Goal: Check status: Check status

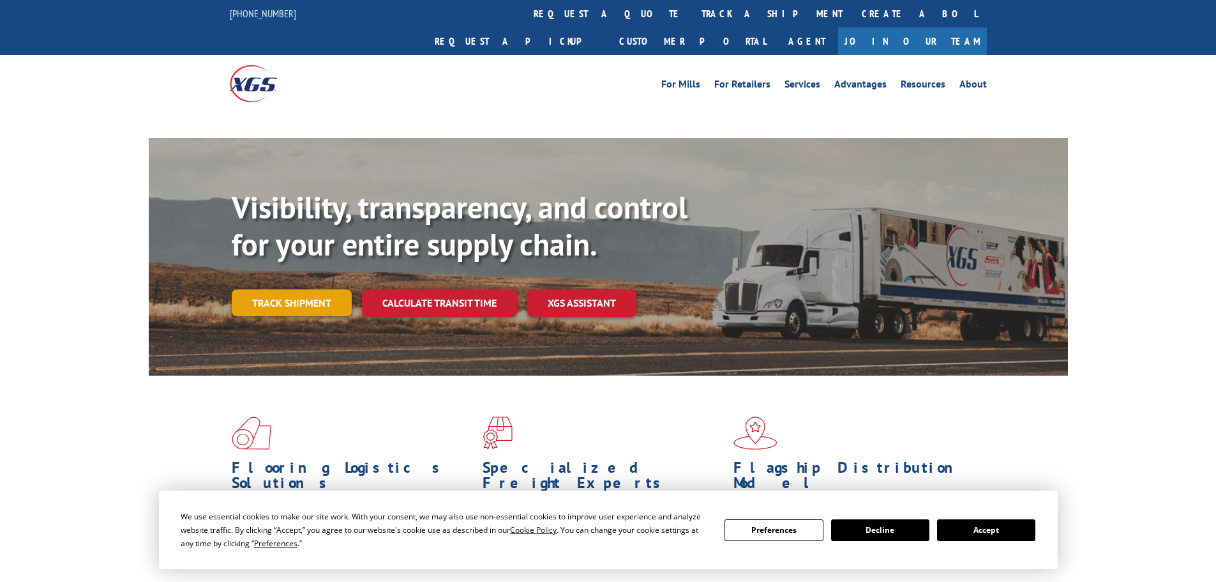
click at [302, 289] on link "Track shipment" at bounding box center [292, 302] width 120 height 27
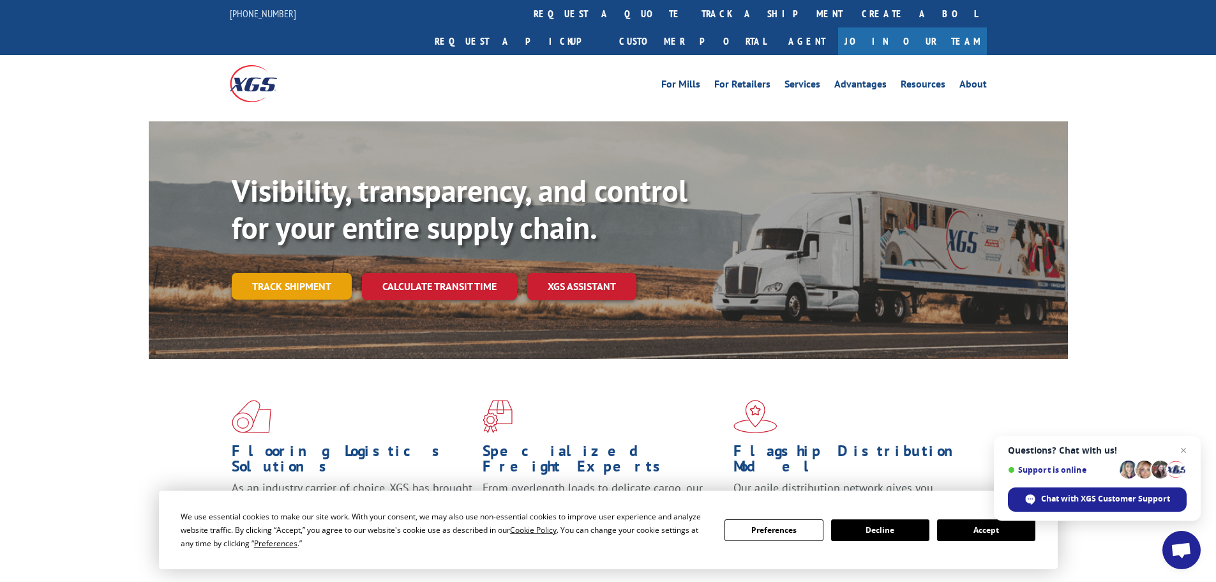
click at [326, 273] on link "Track shipment" at bounding box center [292, 286] width 120 height 27
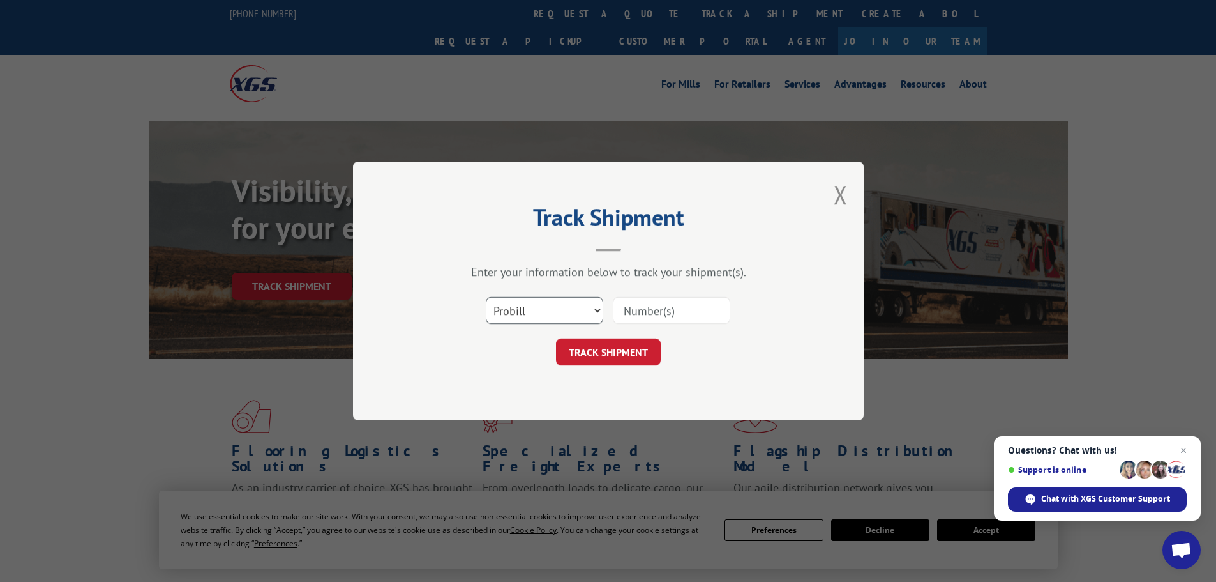
click at [572, 299] on select "Select category... Probill BOL PO" at bounding box center [544, 310] width 117 height 27
select select "po"
click at [486, 297] on select "Select category... Probill BOL PO" at bounding box center [544, 310] width 117 height 27
click at [635, 318] on input at bounding box center [671, 310] width 117 height 27
paste input "61511300"
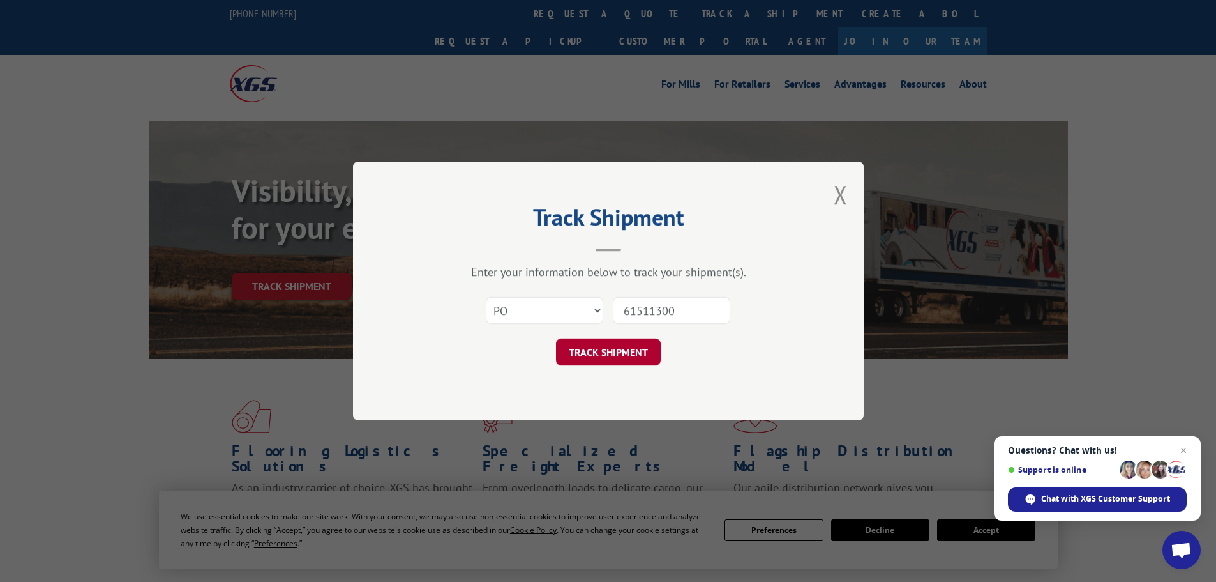
type input "61511300"
click at [651, 343] on button "TRACK SHIPMENT" at bounding box center [608, 351] width 105 height 27
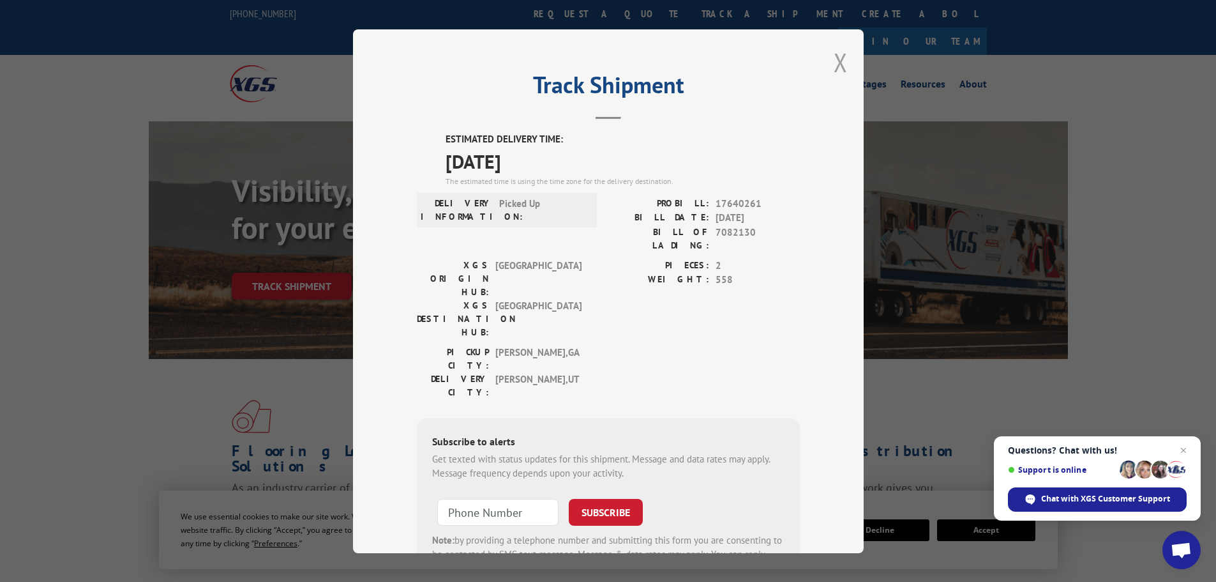
click at [834, 64] on button "Close modal" at bounding box center [841, 62] width 14 height 34
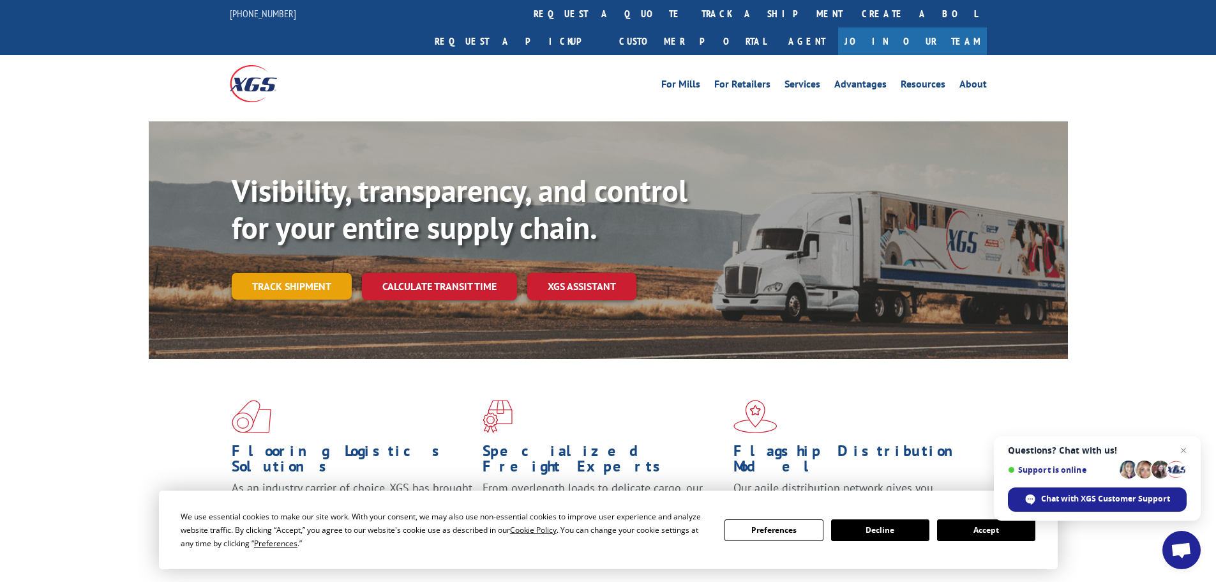
click at [317, 273] on link "Track shipment" at bounding box center [292, 286] width 120 height 27
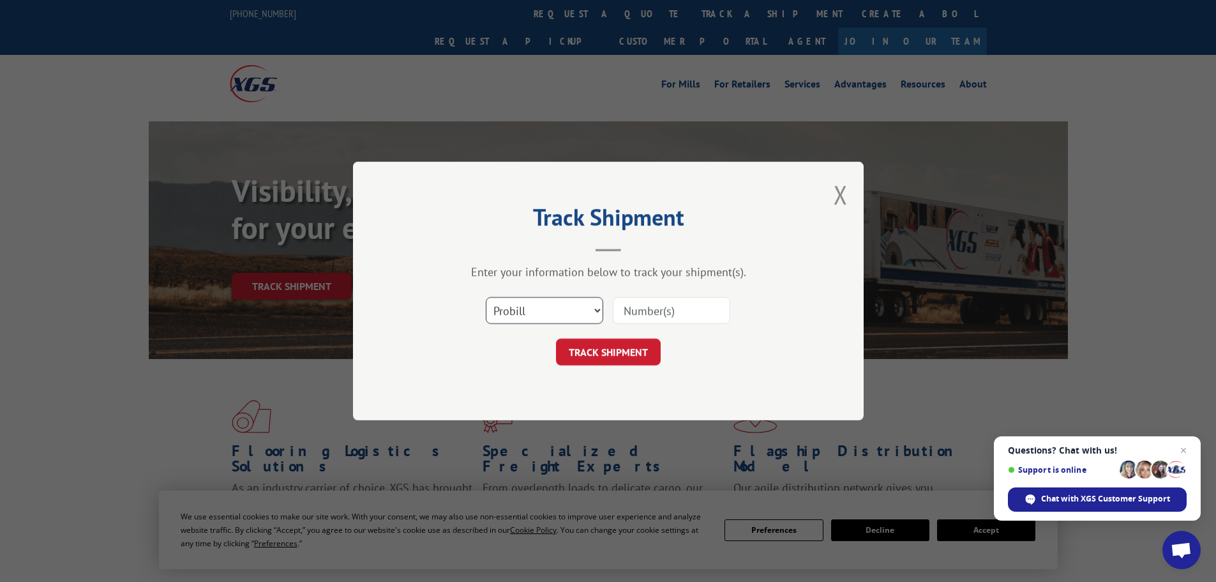
click at [555, 310] on select "Select category... Probill BOL PO" at bounding box center [544, 310] width 117 height 27
select select "po"
click at [486, 297] on select "Select category... Probill BOL PO" at bounding box center [544, 310] width 117 height 27
click at [635, 319] on input at bounding box center [671, 310] width 117 height 27
paste input "61511285"
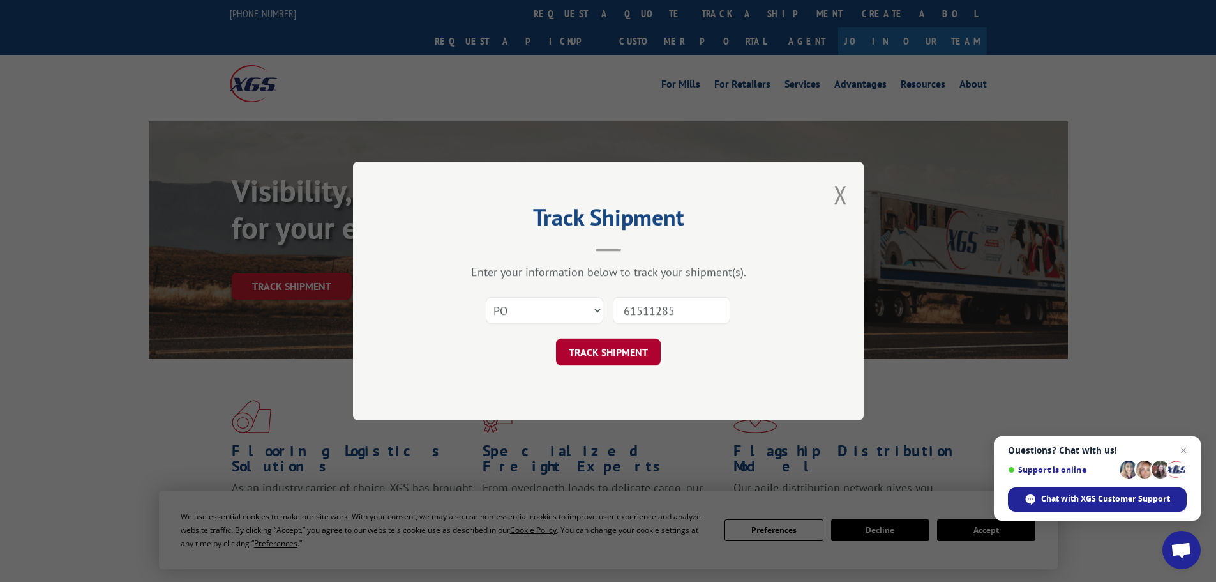
type input "61511285"
click at [633, 355] on button "TRACK SHIPMENT" at bounding box center [608, 351] width 105 height 27
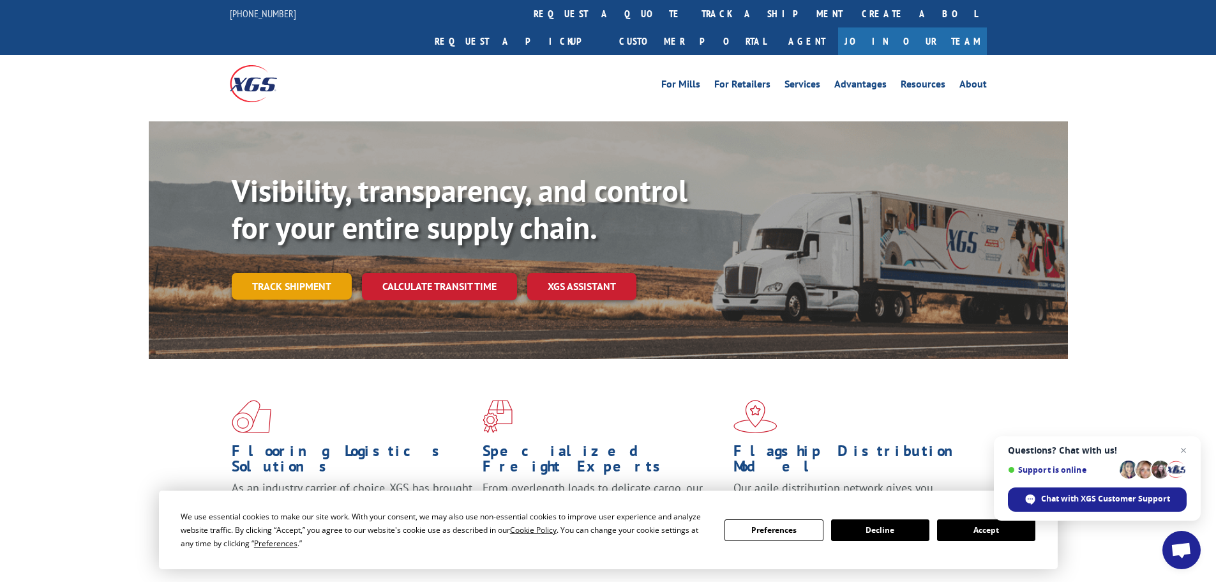
click at [294, 273] on link "Track shipment" at bounding box center [292, 286] width 120 height 27
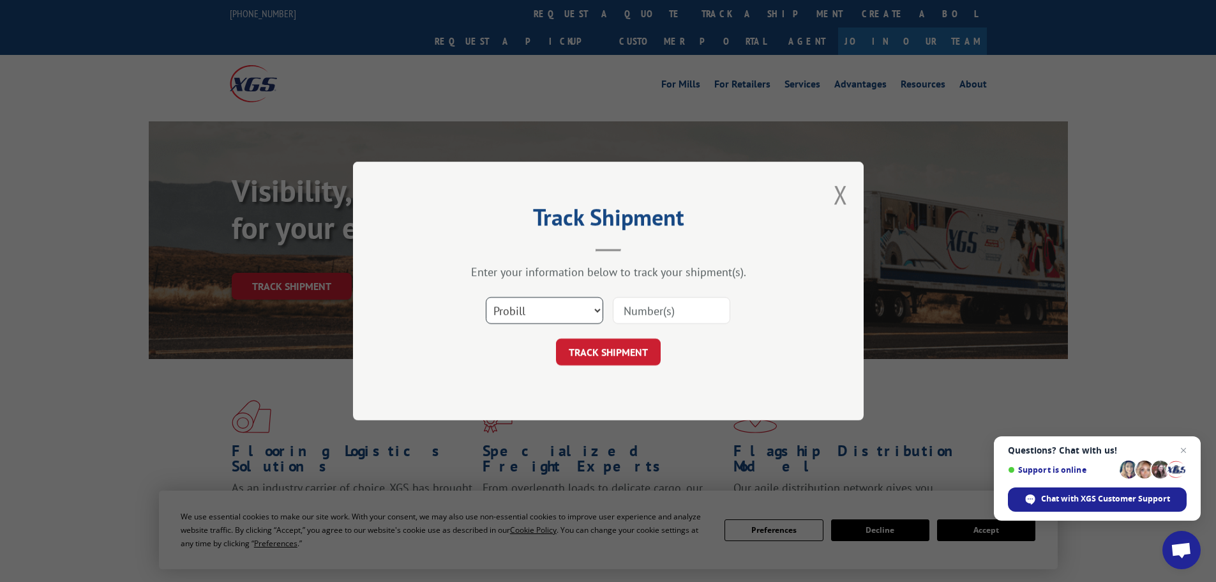
click at [576, 305] on select "Select category... Probill BOL PO" at bounding box center [544, 310] width 117 height 27
click at [637, 316] on input at bounding box center [671, 310] width 117 height 27
paste input "17481296"
type input "17481296"
click at [622, 343] on button "TRACK SHIPMENT" at bounding box center [608, 351] width 105 height 27
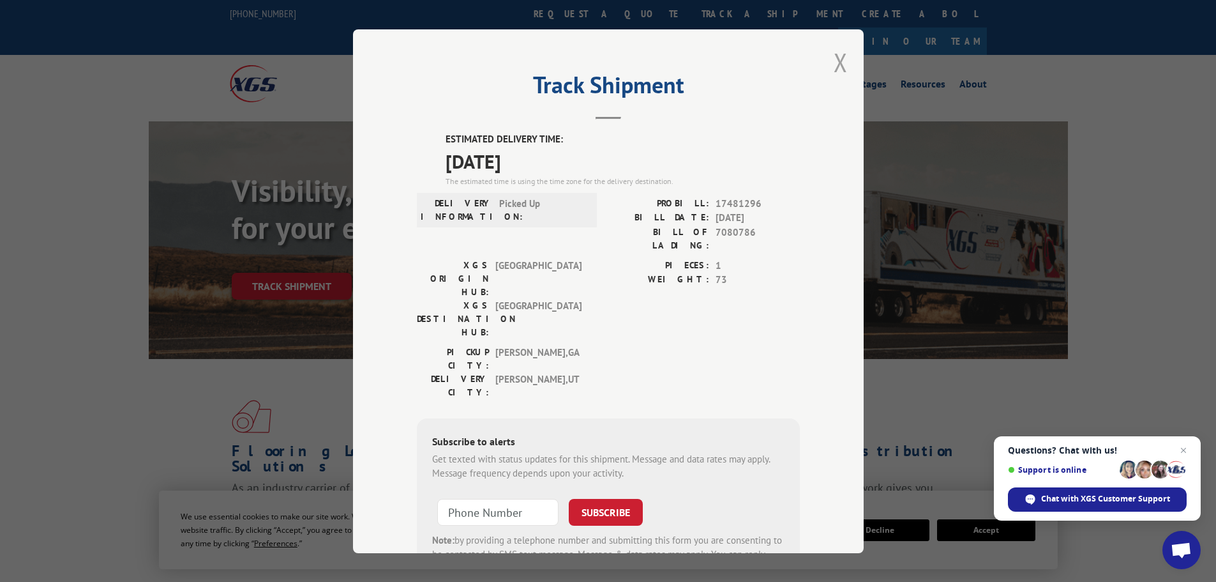
click at [834, 67] on button "Close modal" at bounding box center [841, 62] width 14 height 34
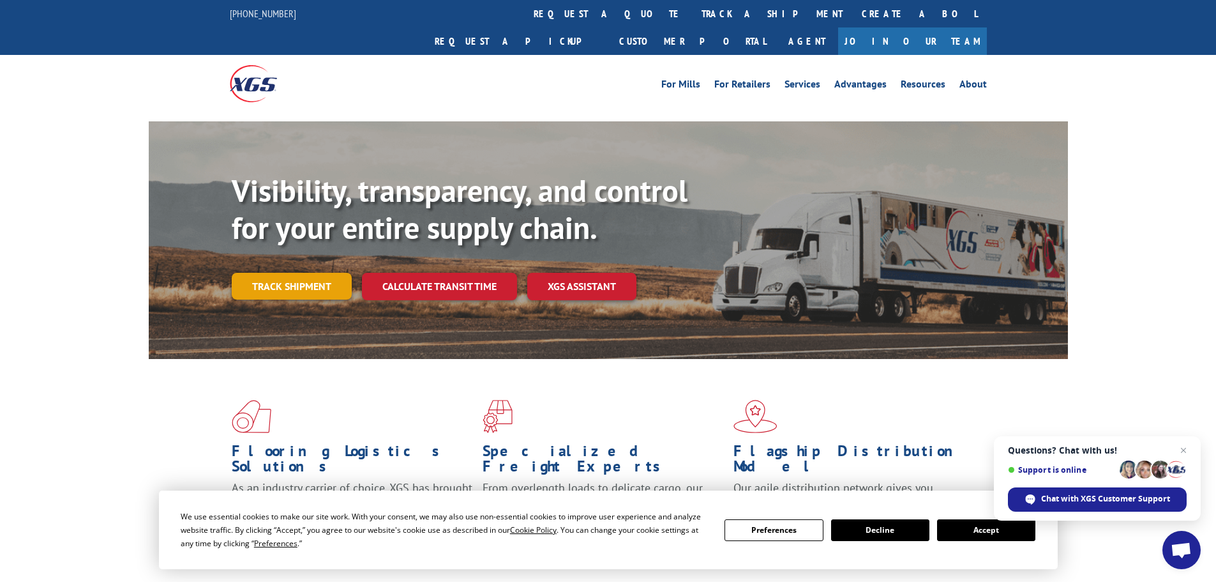
click at [278, 273] on link "Track shipment" at bounding box center [292, 286] width 120 height 27
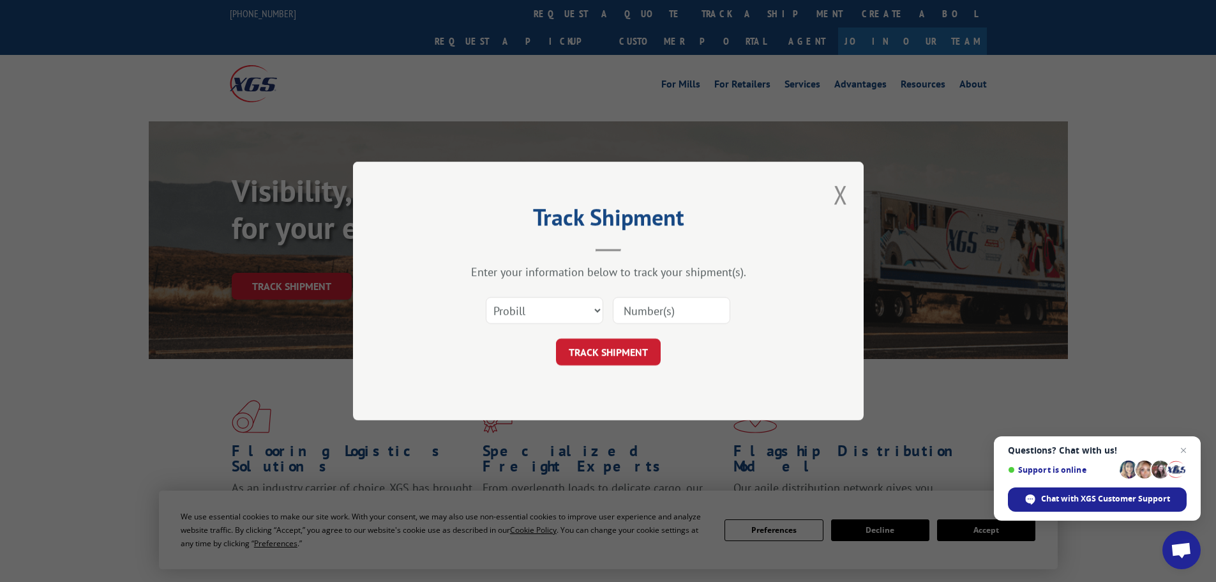
click at [659, 312] on input at bounding box center [671, 310] width 117 height 27
paste input "17481296"
type input "17481296"
click at [640, 351] on button "TRACK SHIPMENT" at bounding box center [608, 351] width 105 height 27
